Goal: Find contact information: Find contact information

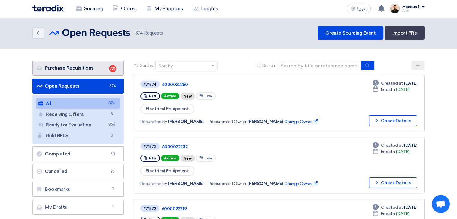
click at [100, 64] on link "Purchase Requisitions Purchase Requisitions 721" at bounding box center [77, 68] width 91 height 15
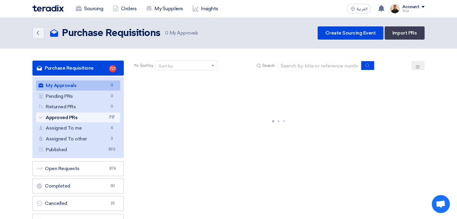
click at [102, 116] on link "Approved PRs Approved PRs 717" at bounding box center [78, 118] width 84 height 10
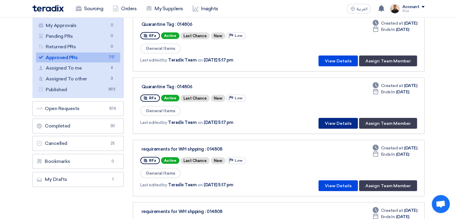
click at [334, 120] on button "View Details" at bounding box center [337, 123] width 39 height 11
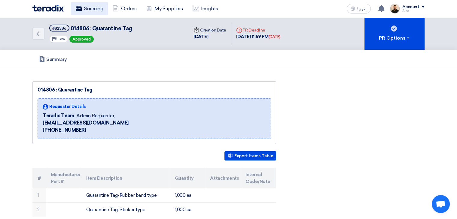
click at [96, 5] on link "Sourcing" at bounding box center [89, 8] width 37 height 13
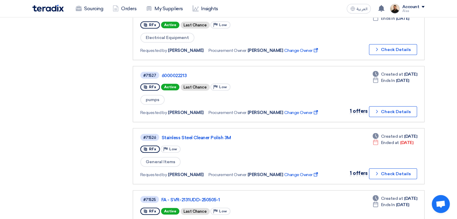
scroll to position [330, 0]
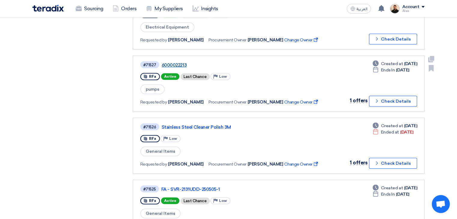
click at [167, 62] on link "6000022213" at bounding box center [237, 64] width 150 height 5
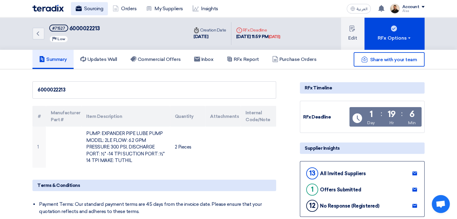
click at [100, 8] on link "Sourcing" at bounding box center [89, 8] width 37 height 13
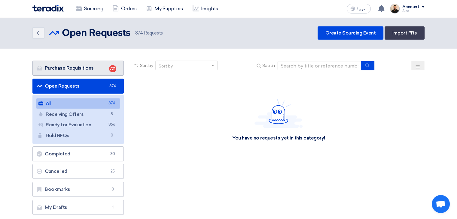
click at [109, 68] on span "721" at bounding box center [112, 68] width 7 height 7
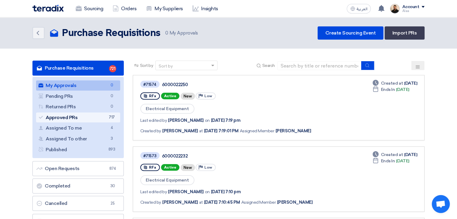
click at [101, 116] on link "Approved PRs Approved PRs 717" at bounding box center [78, 118] width 84 height 10
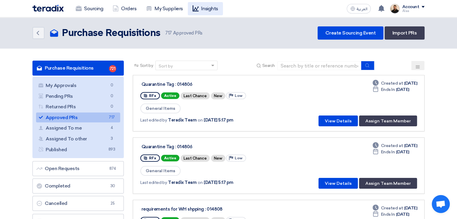
click at [202, 11] on link "Insights" at bounding box center [205, 8] width 35 height 13
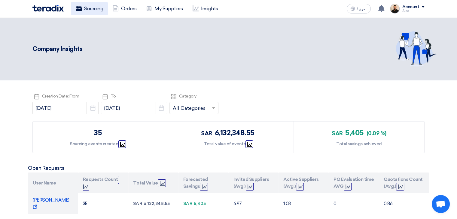
click at [86, 13] on link "Sourcing" at bounding box center [89, 8] width 37 height 13
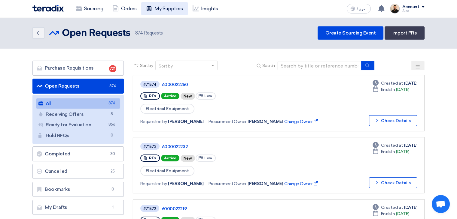
click at [167, 9] on link "My Suppliers" at bounding box center [164, 8] width 46 height 13
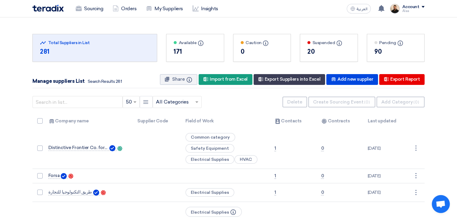
click at [378, 52] on div "90" at bounding box center [395, 51] width 43 height 9
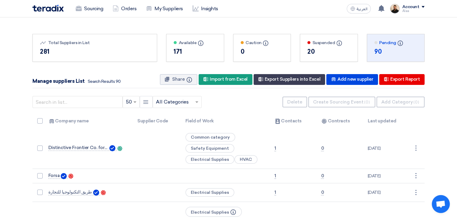
click at [208, 50] on div "171" at bounding box center [195, 51] width 43 height 9
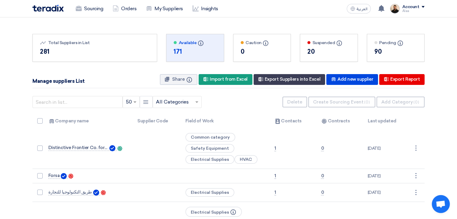
click at [382, 47] on div "90" at bounding box center [395, 51] width 43 height 9
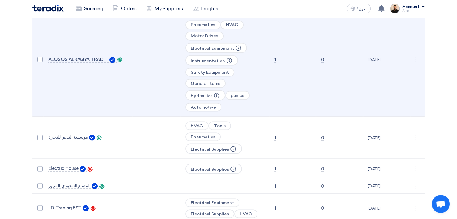
scroll to position [1111, 0]
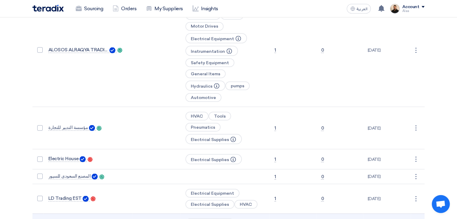
click at [80, 219] on span "Diversey Saudi Arabia Ltd" at bounding box center [74, 222] width 53 height 5
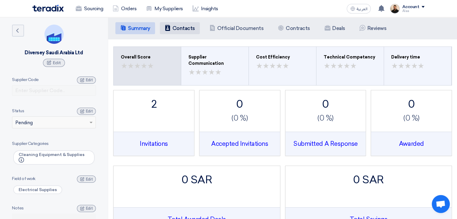
click at [178, 27] on h5 "Contacts" at bounding box center [183, 28] width 23 height 6
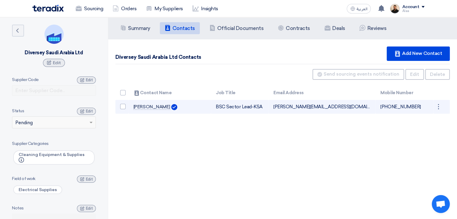
click at [304, 105] on td "[PERSON_NAME][EMAIL_ADDRESS][DOMAIN_NAME] Can Receive RFQ service" at bounding box center [322, 107] width 107 height 14
click at [299, 107] on td "[PERSON_NAME][EMAIL_ADDRESS][DOMAIN_NAME] Can Receive RFQ service" at bounding box center [322, 107] width 107 height 14
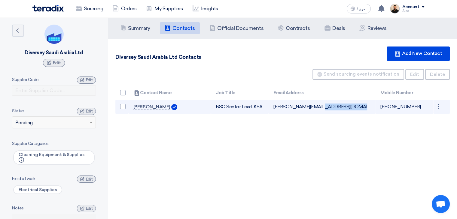
click at [299, 107] on td "[PERSON_NAME][EMAIL_ADDRESS][DOMAIN_NAME] Can Receive RFQ service" at bounding box center [322, 107] width 107 height 14
